Goal: Information Seeking & Learning: Learn about a topic

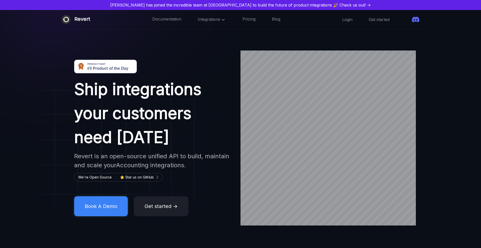
scroll to position [1, 0]
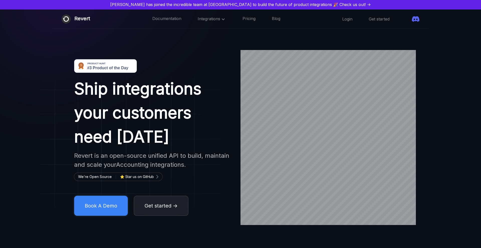
click at [149, 198] on button "Get started →" at bounding box center [161, 206] width 55 height 20
click at [154, 209] on button "Get started →" at bounding box center [161, 206] width 55 height 20
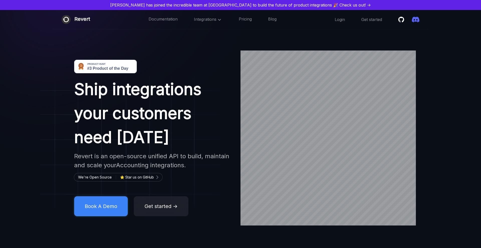
scroll to position [1, 0]
